Goal: Information Seeking & Learning: Learn about a topic

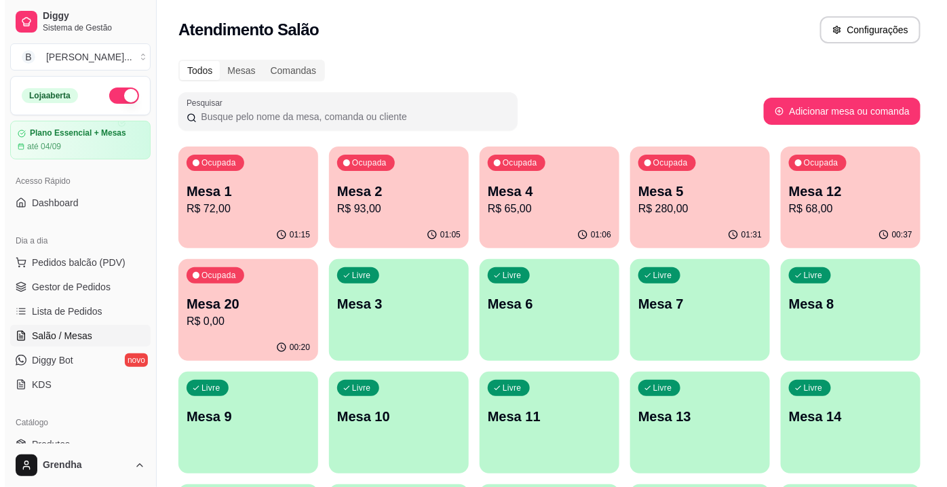
scroll to position [132, 0]
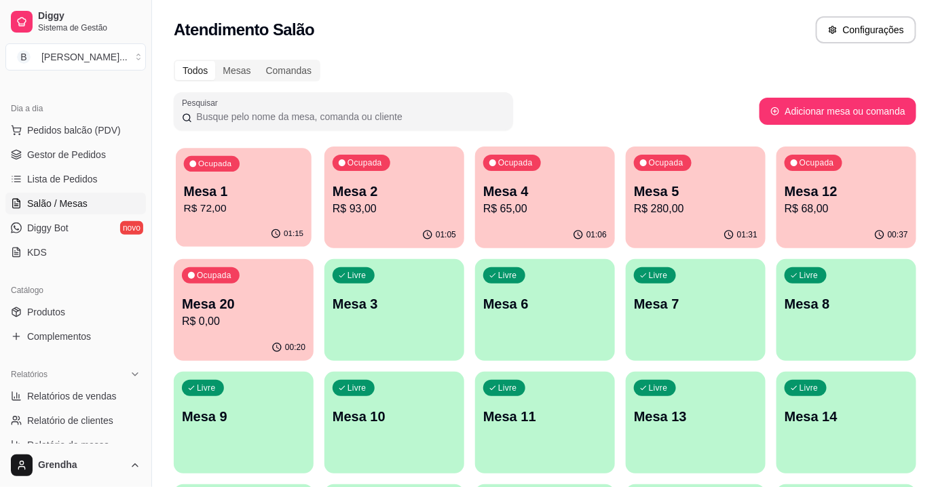
click at [198, 212] on p "R$ 72,00" at bounding box center [244, 209] width 120 height 16
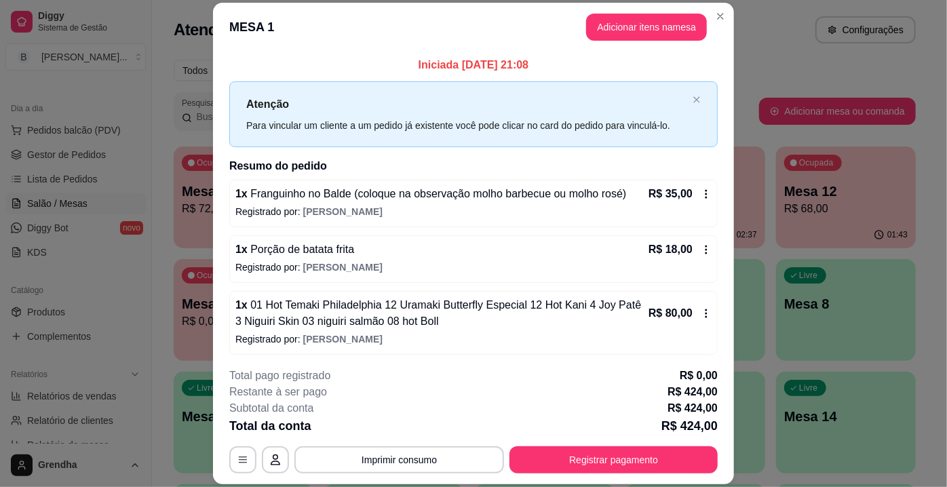
click at [718, 88] on div "MESA 1 Adicionar itens na mesa Iniciada [DATE] 21:08 Atenção Para vincular um c…" at bounding box center [473, 243] width 947 height 487
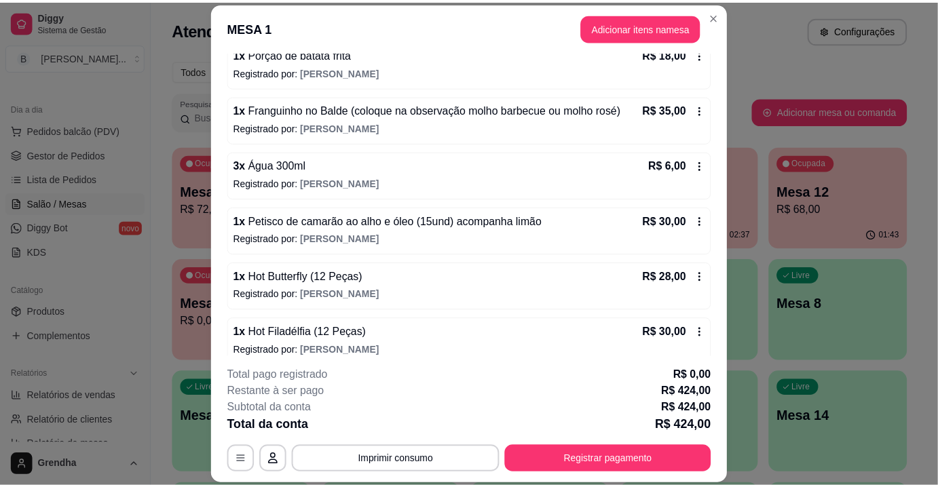
scroll to position [430, 0]
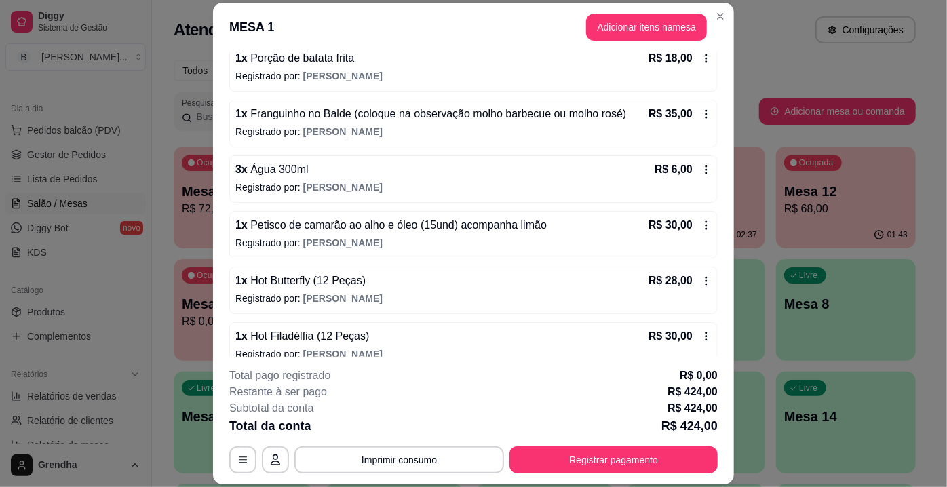
click at [701, 223] on icon at bounding box center [706, 225] width 11 height 11
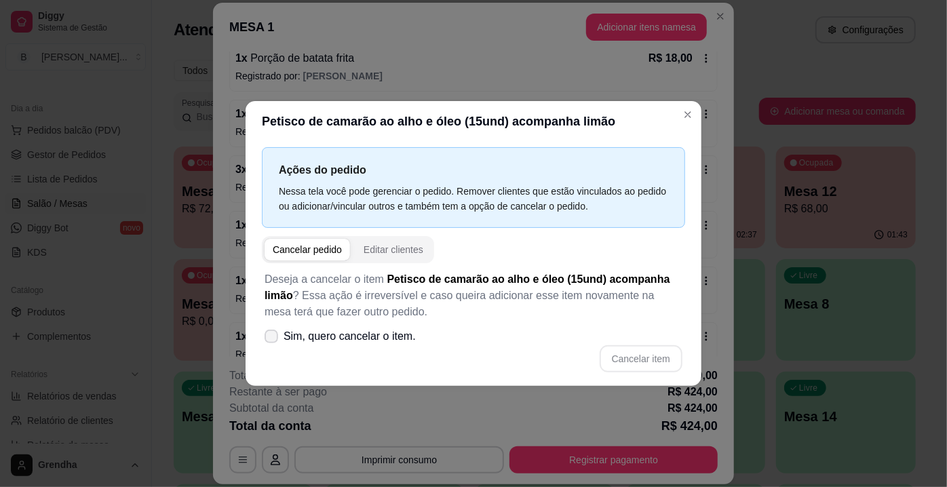
click at [267, 336] on icon at bounding box center [271, 336] width 11 height 8
click at [267, 339] on input "Sim, quero cancelar o item." at bounding box center [268, 343] width 9 height 9
checkbox input "true"
click at [621, 356] on button "Cancelar item" at bounding box center [640, 359] width 81 height 26
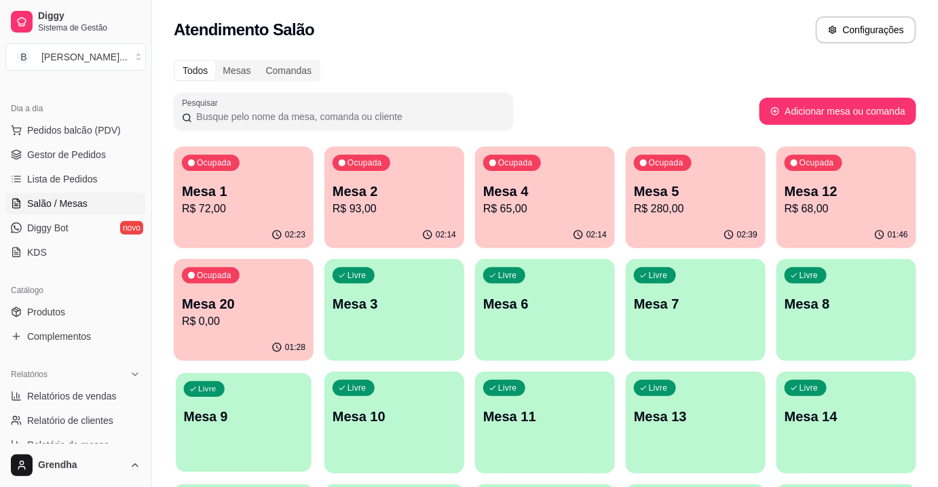
click at [254, 440] on button "Livre Mesa 9" at bounding box center [244, 422] width 136 height 99
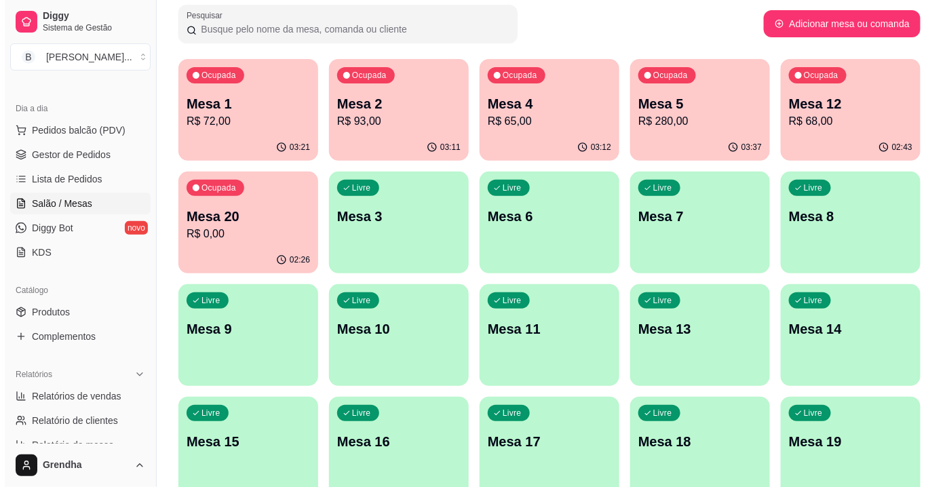
scroll to position [96, 0]
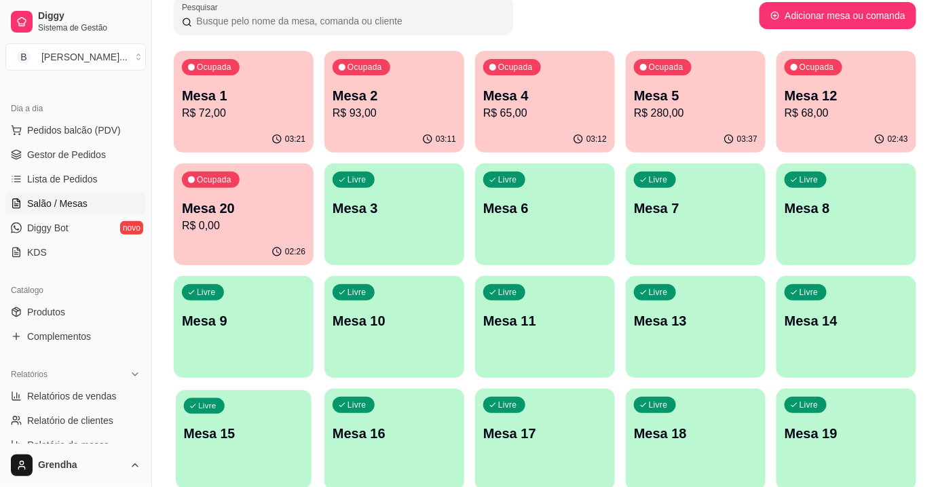
click at [237, 405] on div "Livre Mesa 15" at bounding box center [244, 431] width 136 height 83
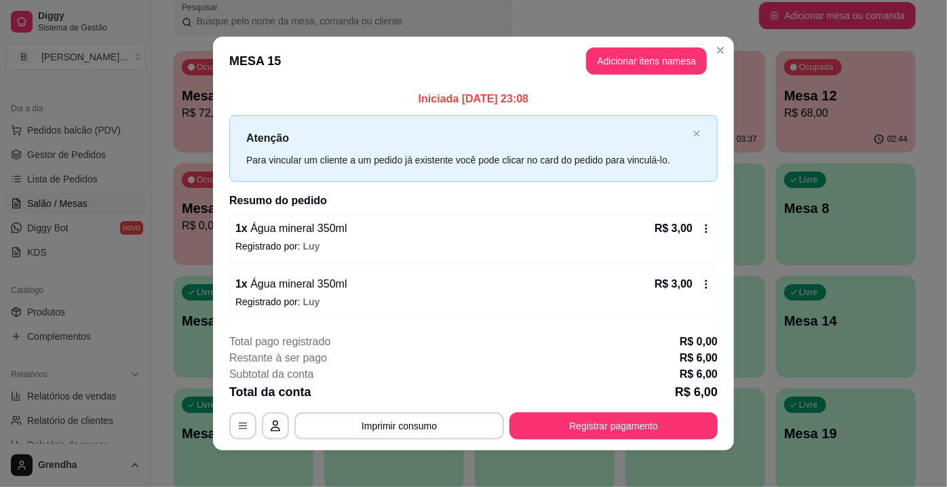
click at [299, 288] on span "Água mineral 350ml" at bounding box center [298, 284] width 100 height 12
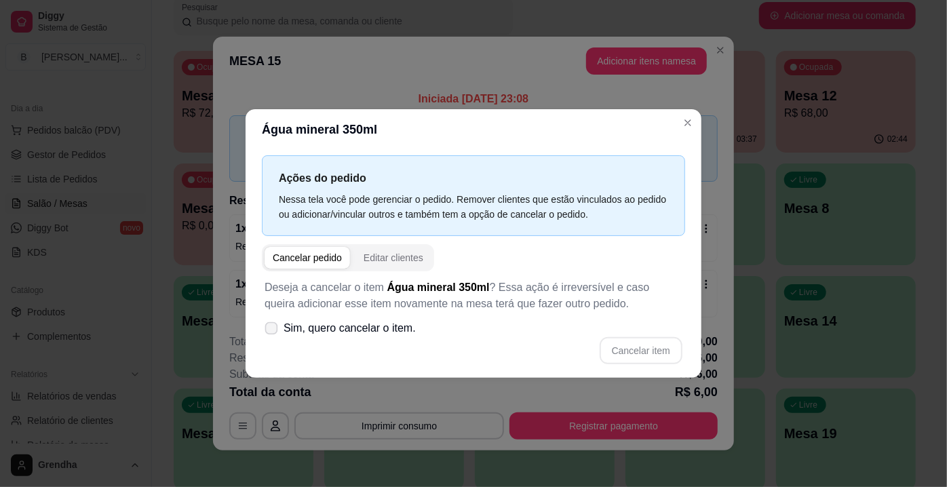
click at [271, 329] on icon at bounding box center [271, 327] width 10 height 7
click at [271, 331] on input "Sim, quero cancelar o item." at bounding box center [268, 335] width 9 height 9
checkbox input "true"
click at [660, 351] on button "Cancelar item" at bounding box center [640, 351] width 81 height 26
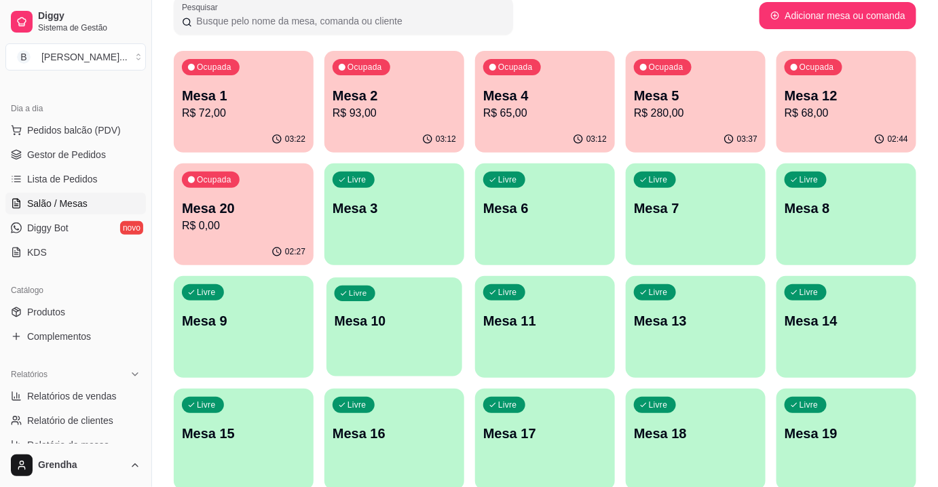
click at [416, 328] on p "Mesa 10" at bounding box center [394, 321] width 120 height 18
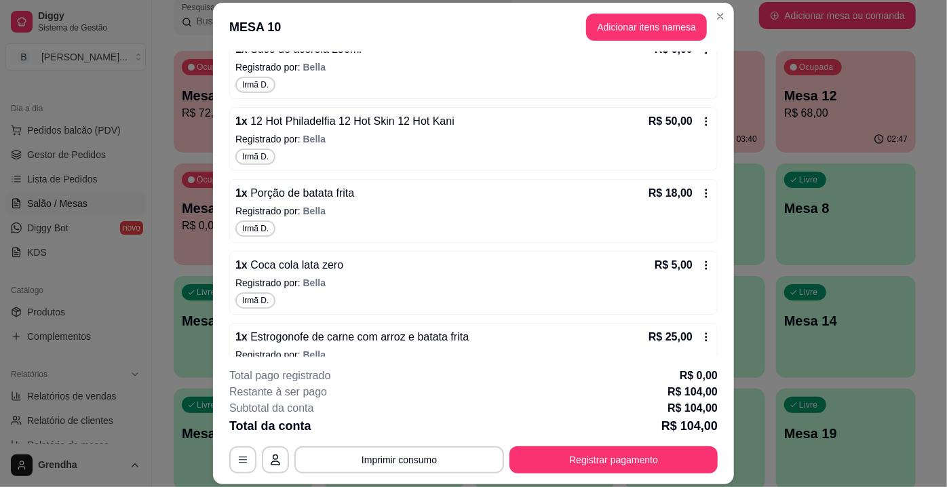
scroll to position [210, 0]
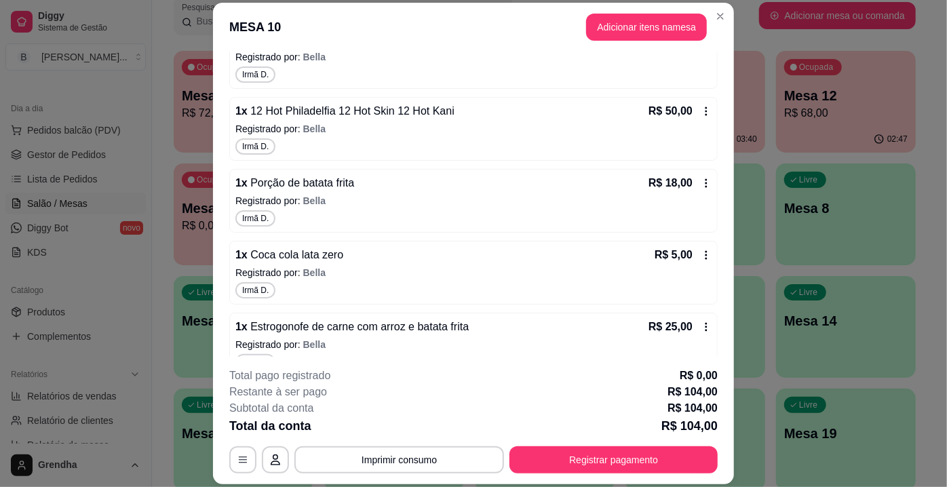
click at [326, 182] on span "Porção de batata frita" at bounding box center [301, 183] width 107 height 12
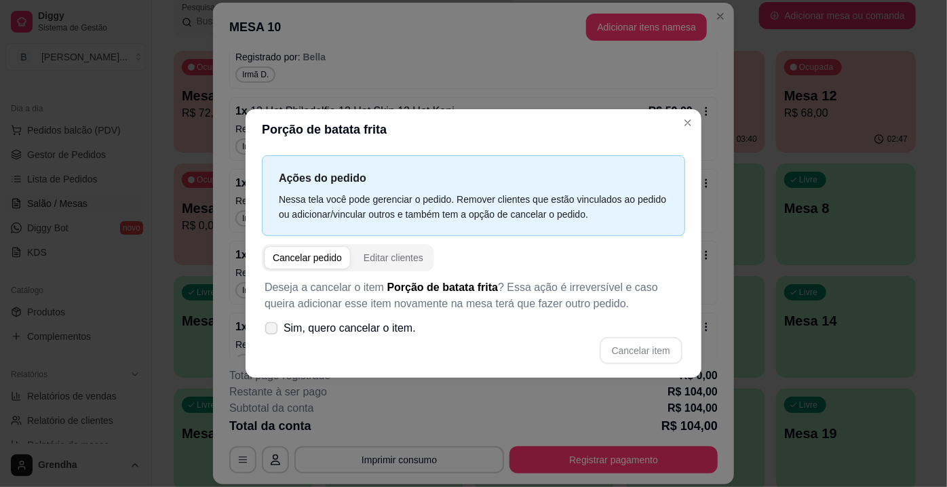
click at [276, 332] on icon at bounding box center [271, 327] width 10 height 7
click at [273, 332] on input "Sim, quero cancelar o item." at bounding box center [268, 335] width 9 height 9
checkbox input "true"
click at [626, 351] on button "Cancelar item" at bounding box center [640, 351] width 81 height 26
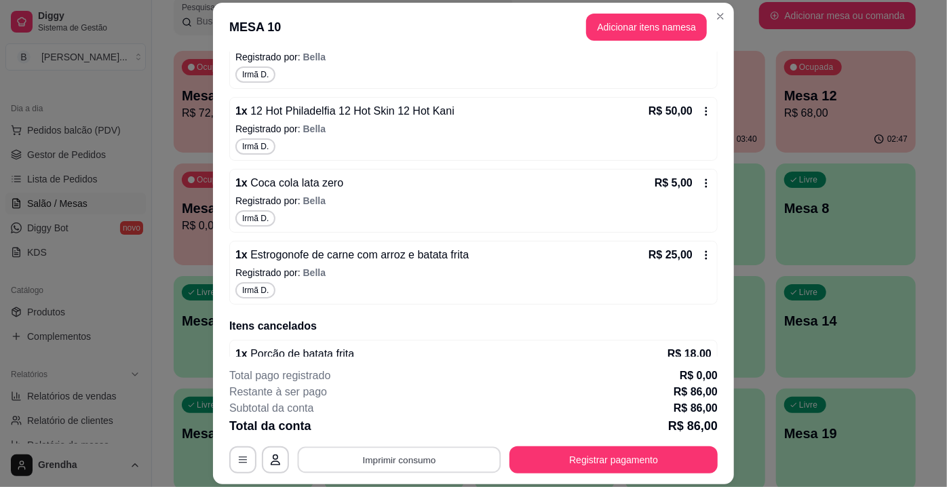
click at [385, 467] on button "Imprimir consumo" at bounding box center [400, 460] width 204 height 26
click at [402, 429] on button "IMPRESSORA" at bounding box center [398, 429] width 95 height 21
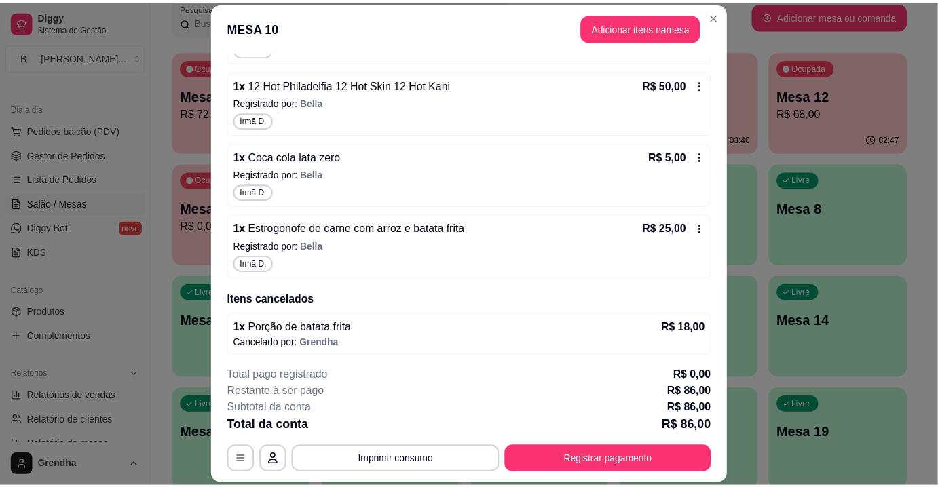
scroll to position [0, 0]
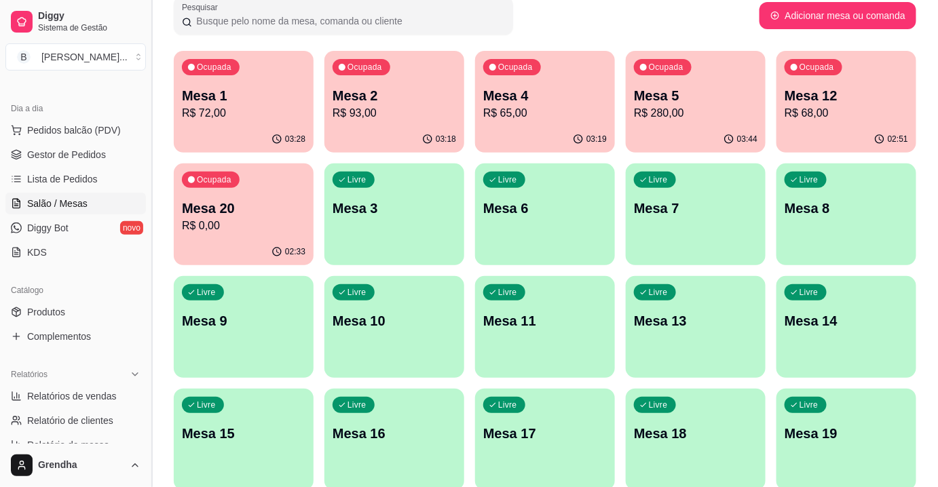
click at [147, 167] on button "Toggle Sidebar" at bounding box center [151, 243] width 11 height 487
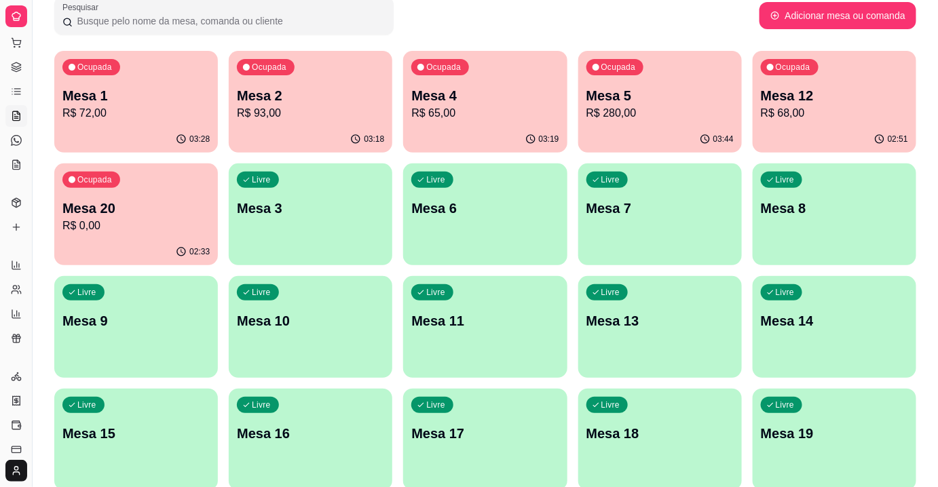
drag, startPoint x: 126, startPoint y: 117, endPoint x: 334, endPoint y: 37, distance: 223.2
click at [159, 94] on div "Ocupada Mesa 1 R$ 72,00 03:28 Ocupada Mesa 2 R$ 93,00 03:18 Ocupada Mesa 4 R$ 6…" at bounding box center [485, 383] width 862 height 665
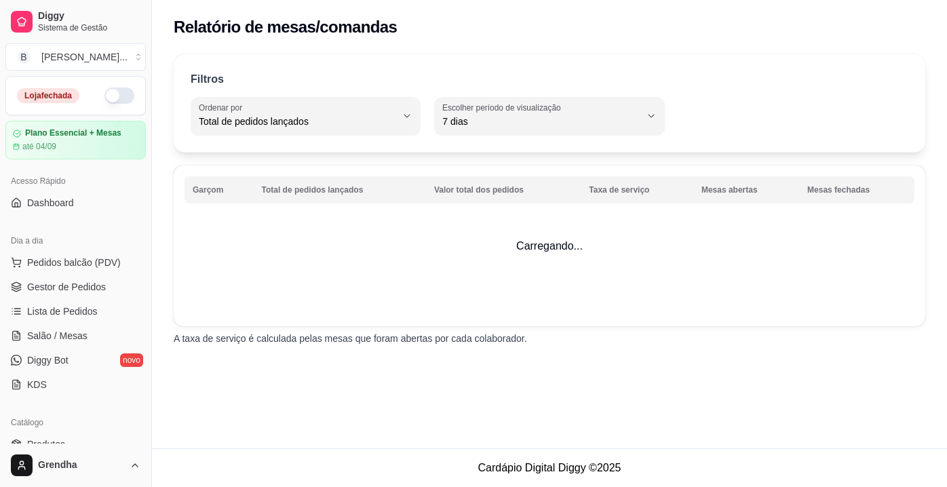
select select "TOTAL_OF_ORDERS"
select select "7"
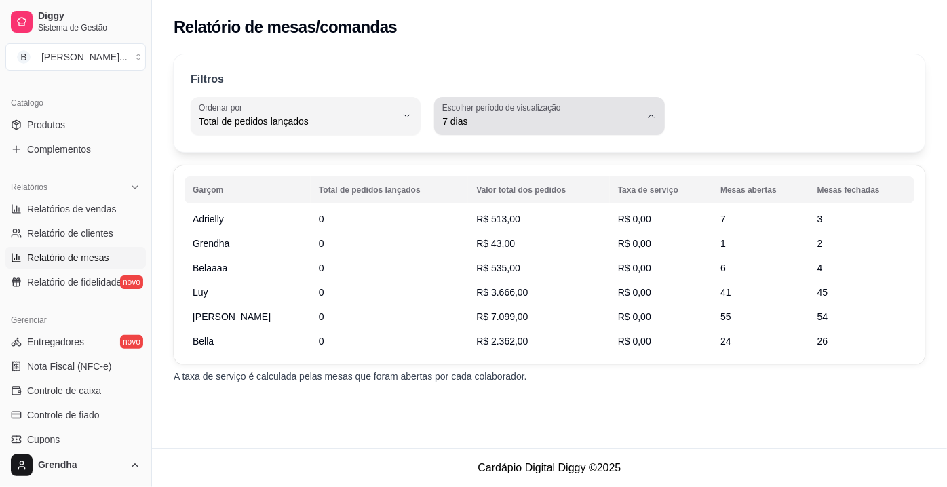
click at [649, 119] on icon "button" at bounding box center [651, 116] width 11 height 11
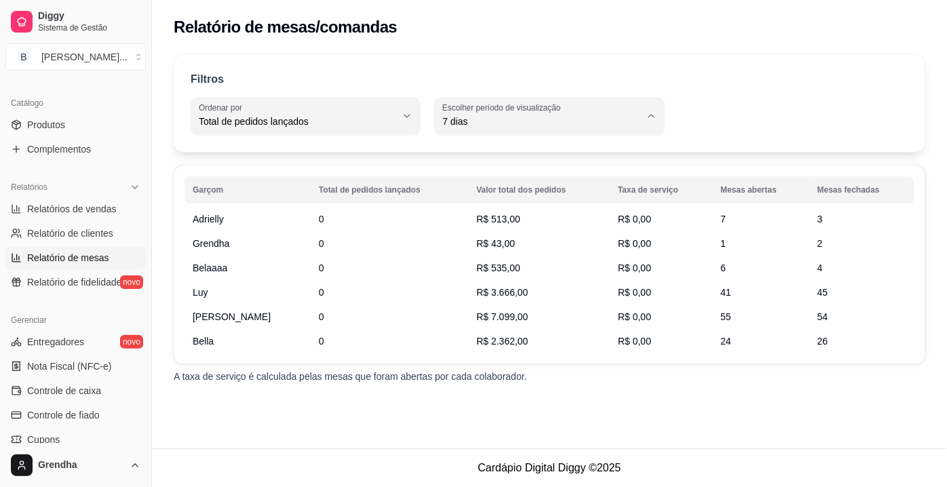
click at [539, 153] on span "Hoje" at bounding box center [543, 153] width 187 height 13
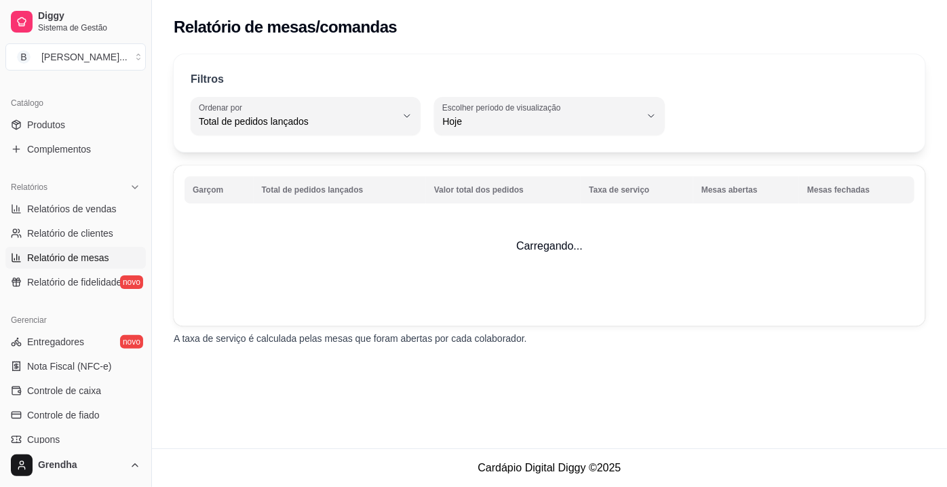
type input "0"
select select "0"
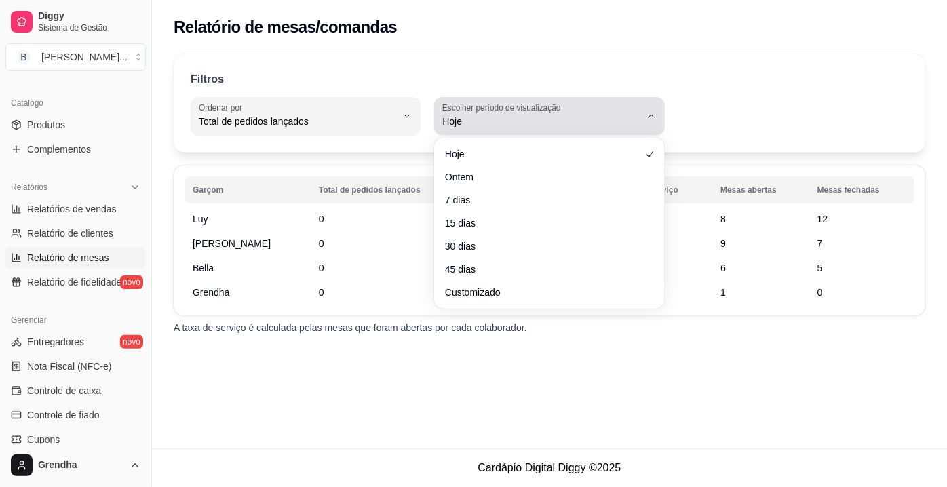
click at [655, 117] on icon "button" at bounding box center [651, 116] width 11 height 11
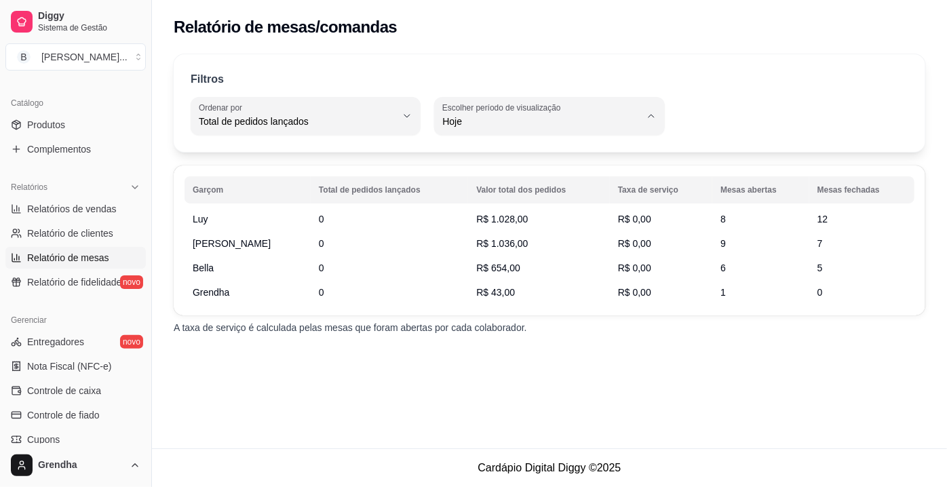
click at [560, 196] on span "7 dias" at bounding box center [543, 197] width 187 height 13
type input "7"
select select "7"
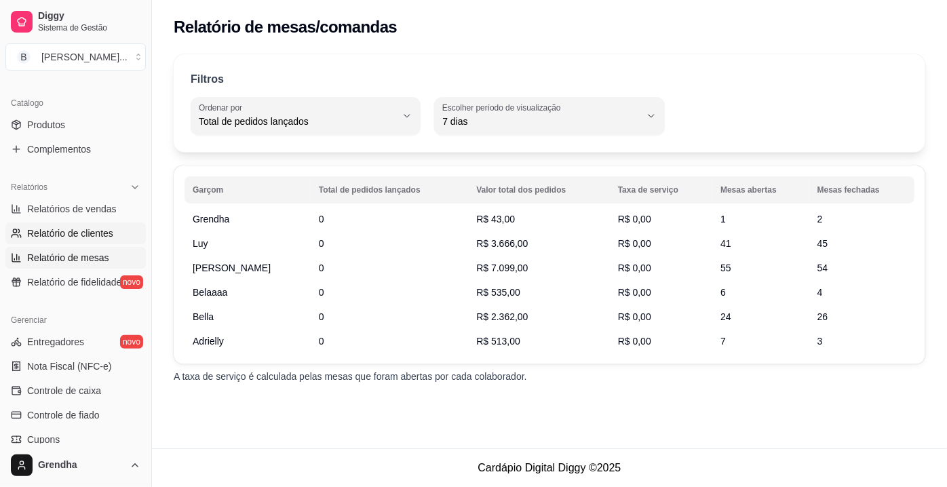
click at [85, 236] on span "Relatório de clientes" at bounding box center [70, 234] width 86 height 14
select select "30"
select select "HIGHEST_TOTAL_SPENT_WITH_ORDERS"
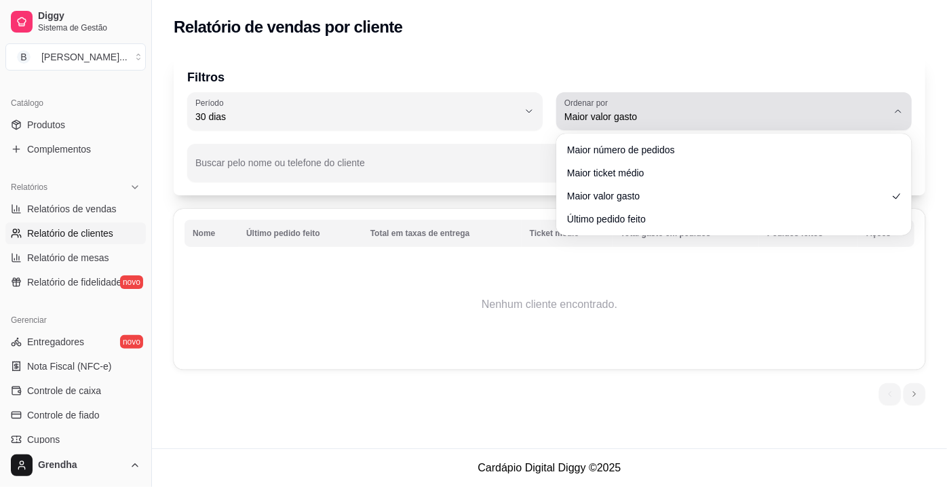
click at [896, 111] on icon "button" at bounding box center [898, 111] width 11 height 11
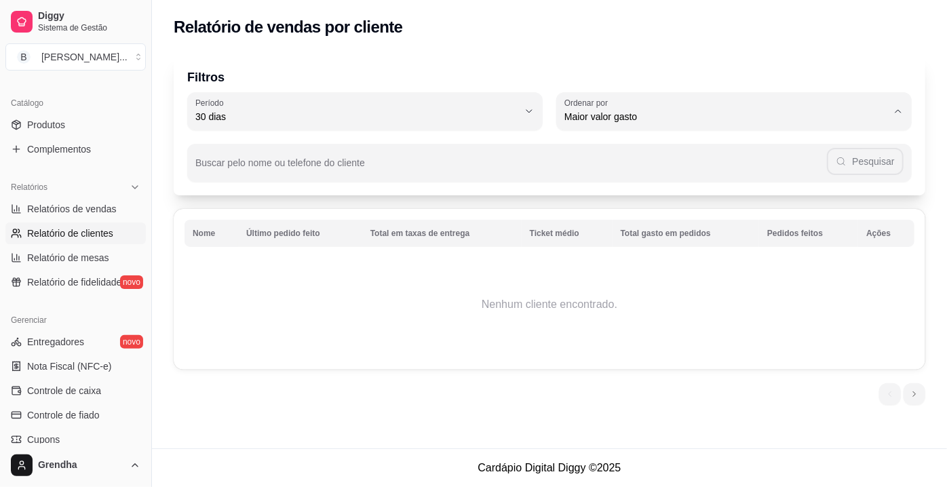
click at [683, 152] on span "Maior número de pedidos" at bounding box center [727, 148] width 307 height 13
type input "HIGHEST_ORDER_COUNT"
select select "HIGHEST_ORDER_COUNT"
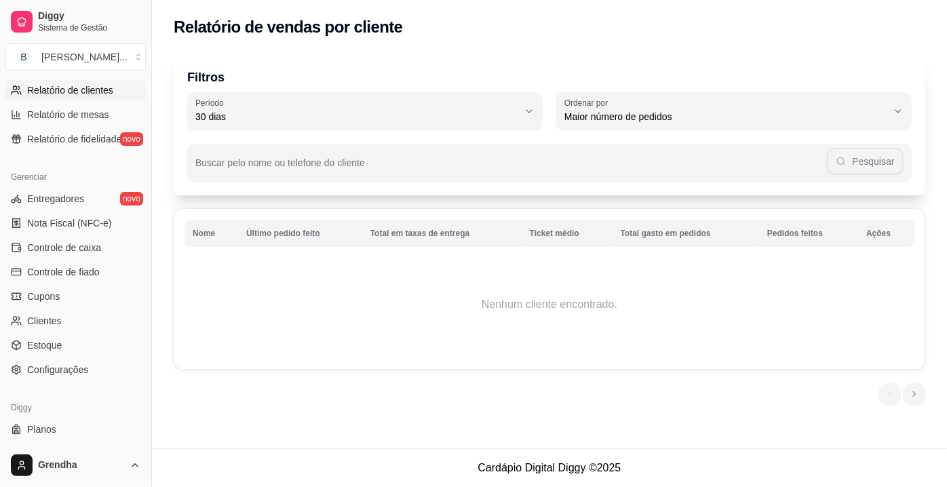
scroll to position [467, 0]
